Goal: Obtain resource: Obtain resource

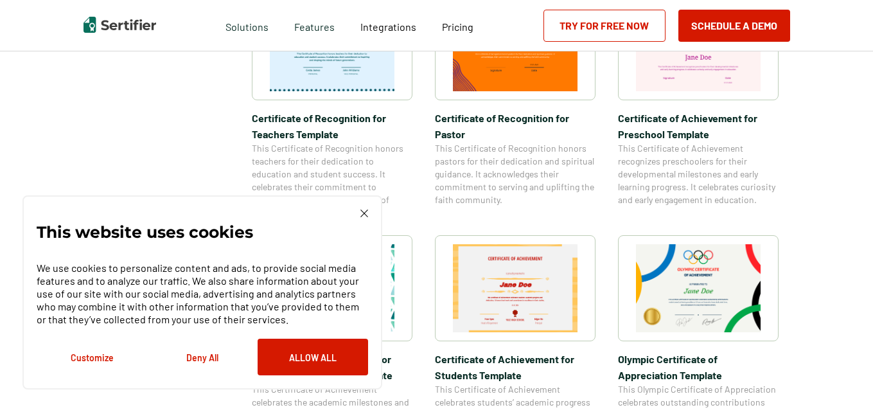
scroll to position [771, 0]
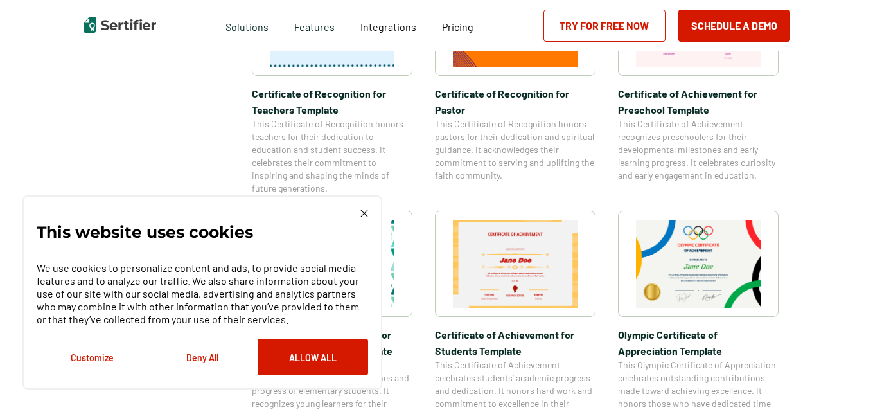
click at [505, 264] on img at bounding box center [515, 264] width 125 height 88
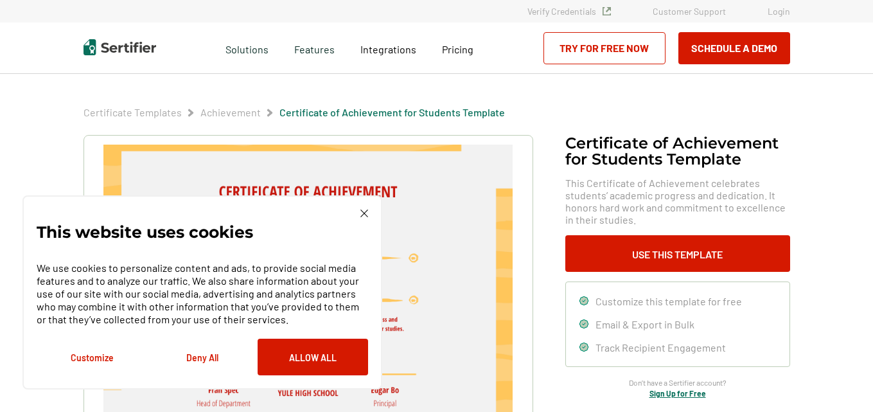
click at [364, 210] on img at bounding box center [365, 214] width 8 height 8
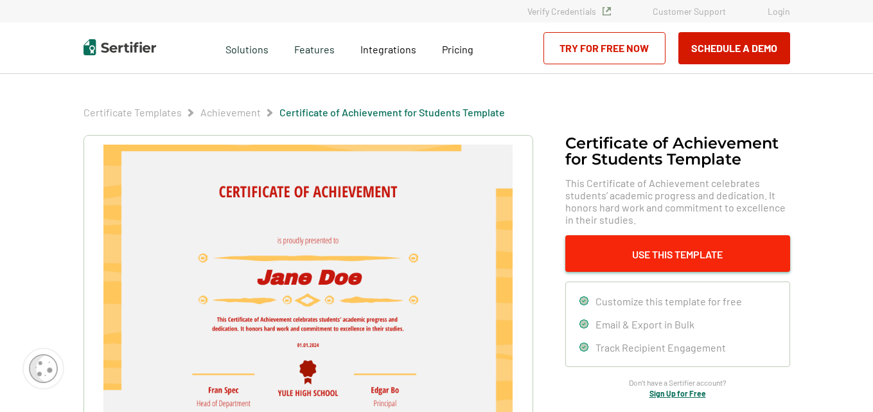
click at [632, 250] on button "Use This Template" at bounding box center [678, 253] width 225 height 37
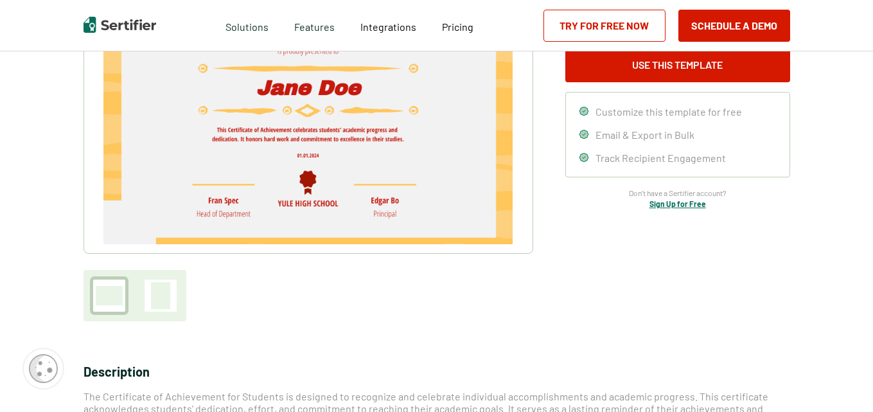
scroll to position [193, 0]
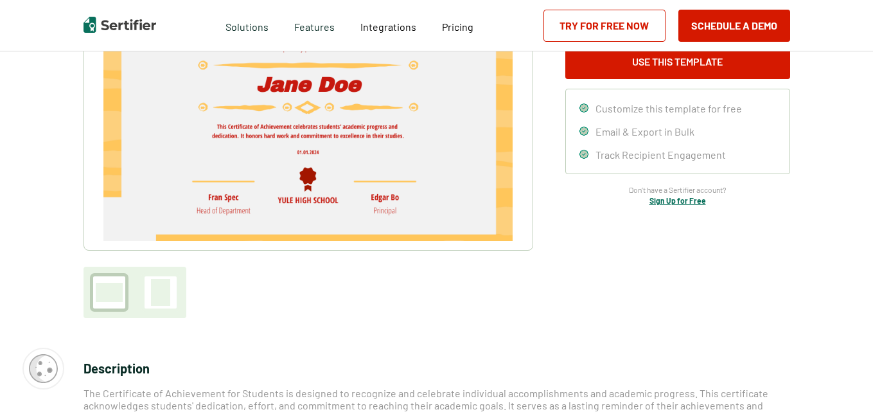
click at [118, 287] on div at bounding box center [109, 292] width 27 height 19
click at [158, 294] on div at bounding box center [160, 292] width 19 height 27
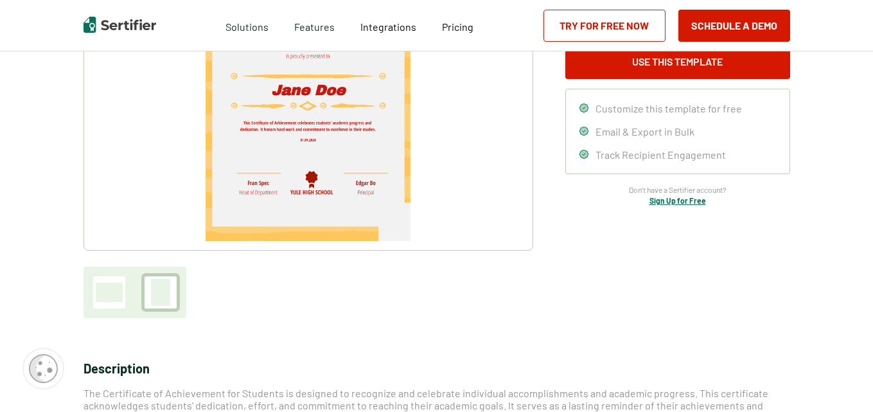
click at [102, 296] on div at bounding box center [109, 292] width 27 height 19
